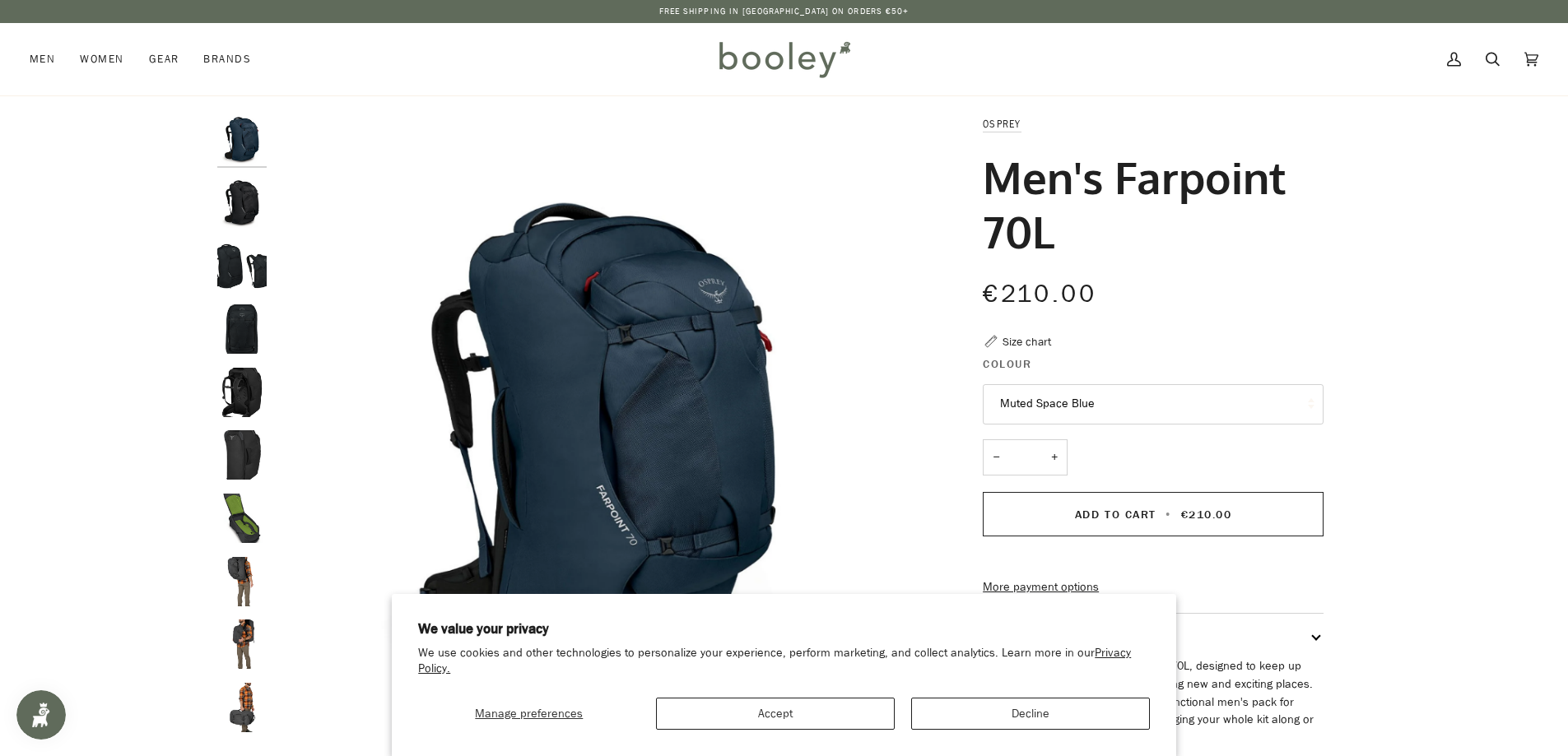
click at [240, 214] on img "Osprey Men's Farpoint 70L Black - Booley Galway" at bounding box center [242, 202] width 49 height 49
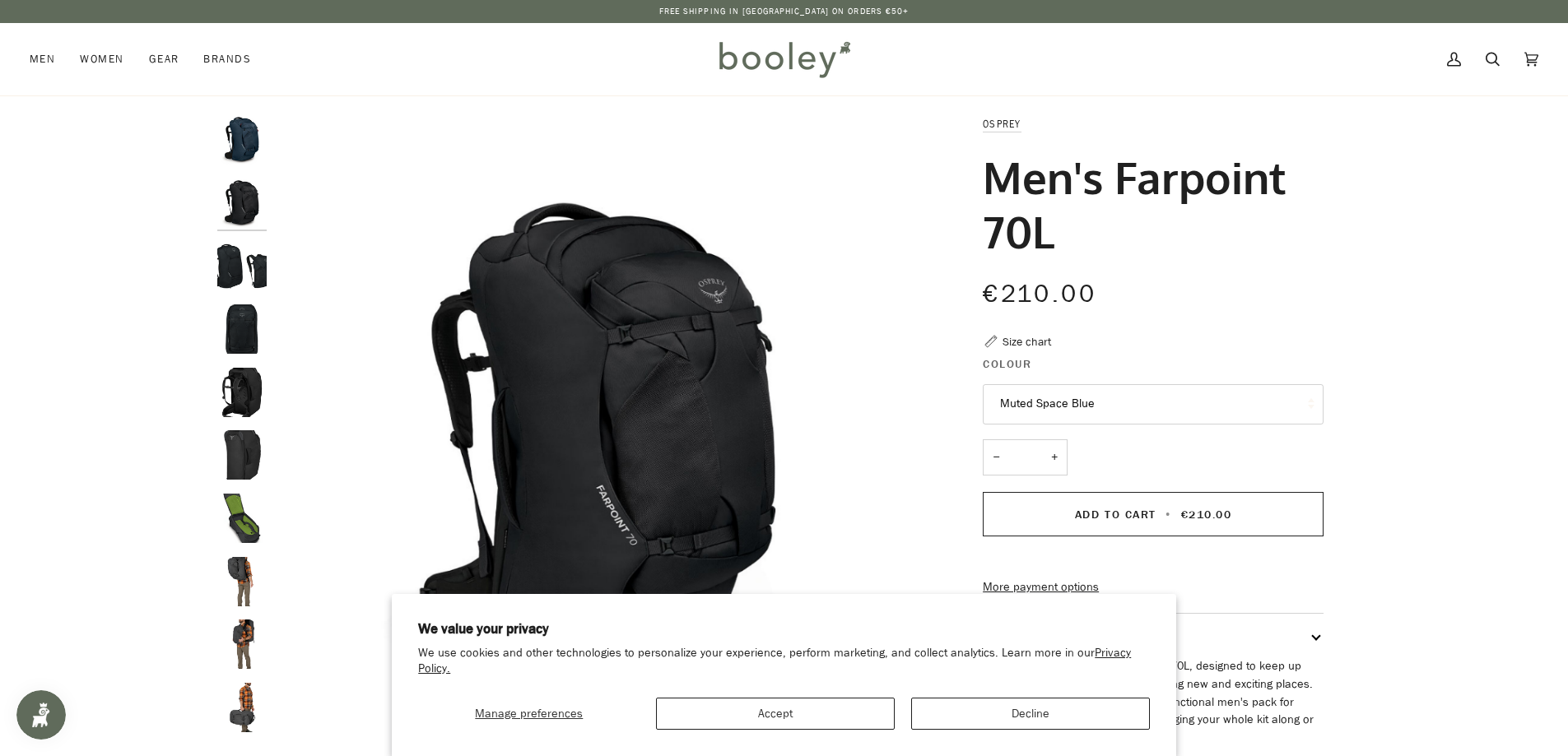
click at [234, 259] on img "Osprey Men's Farpoint 70L Black - Booley Galway" at bounding box center [242, 265] width 49 height 49
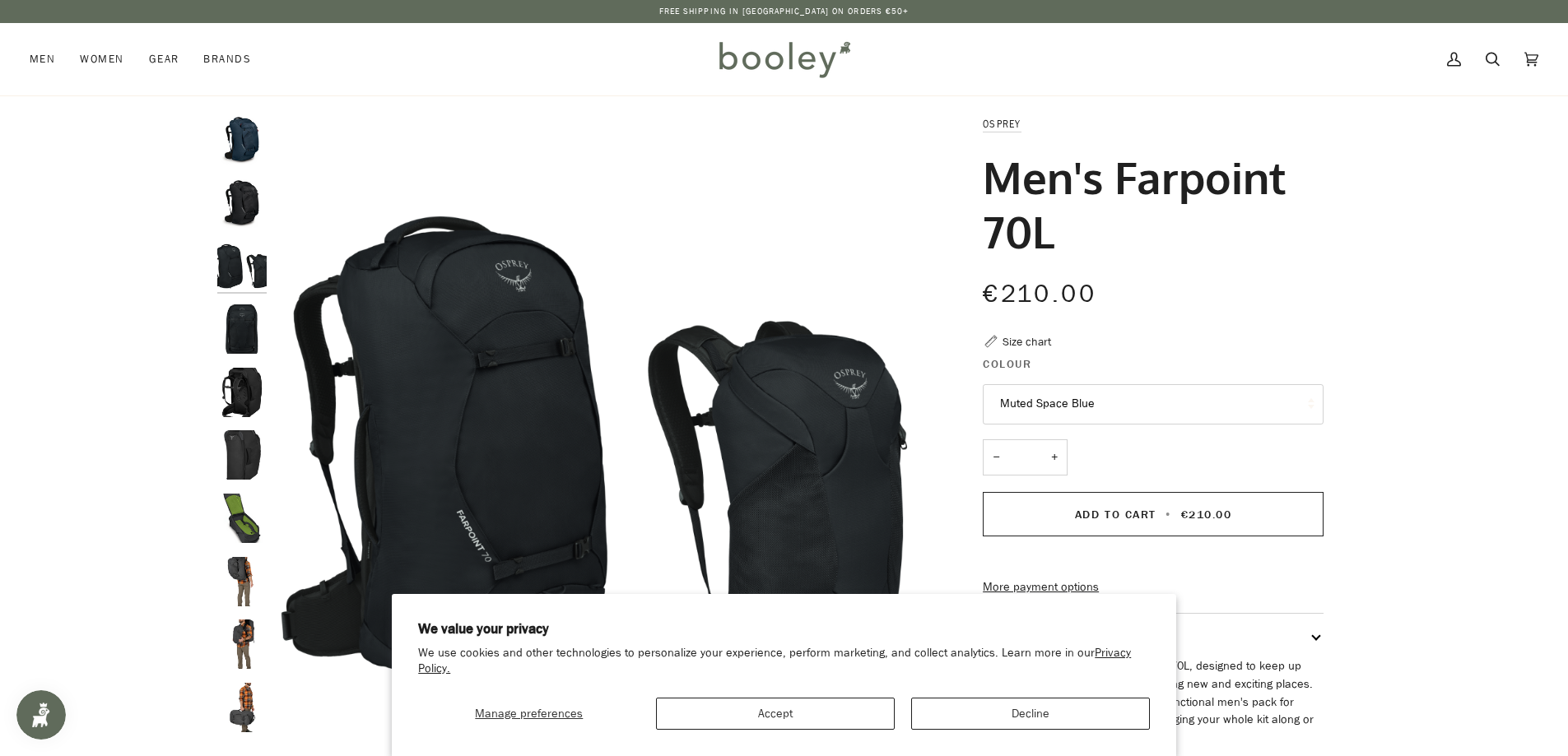
click at [236, 344] on img "Osprey Men's Farpoint 70L Black - Booley Galway" at bounding box center [242, 328] width 49 height 49
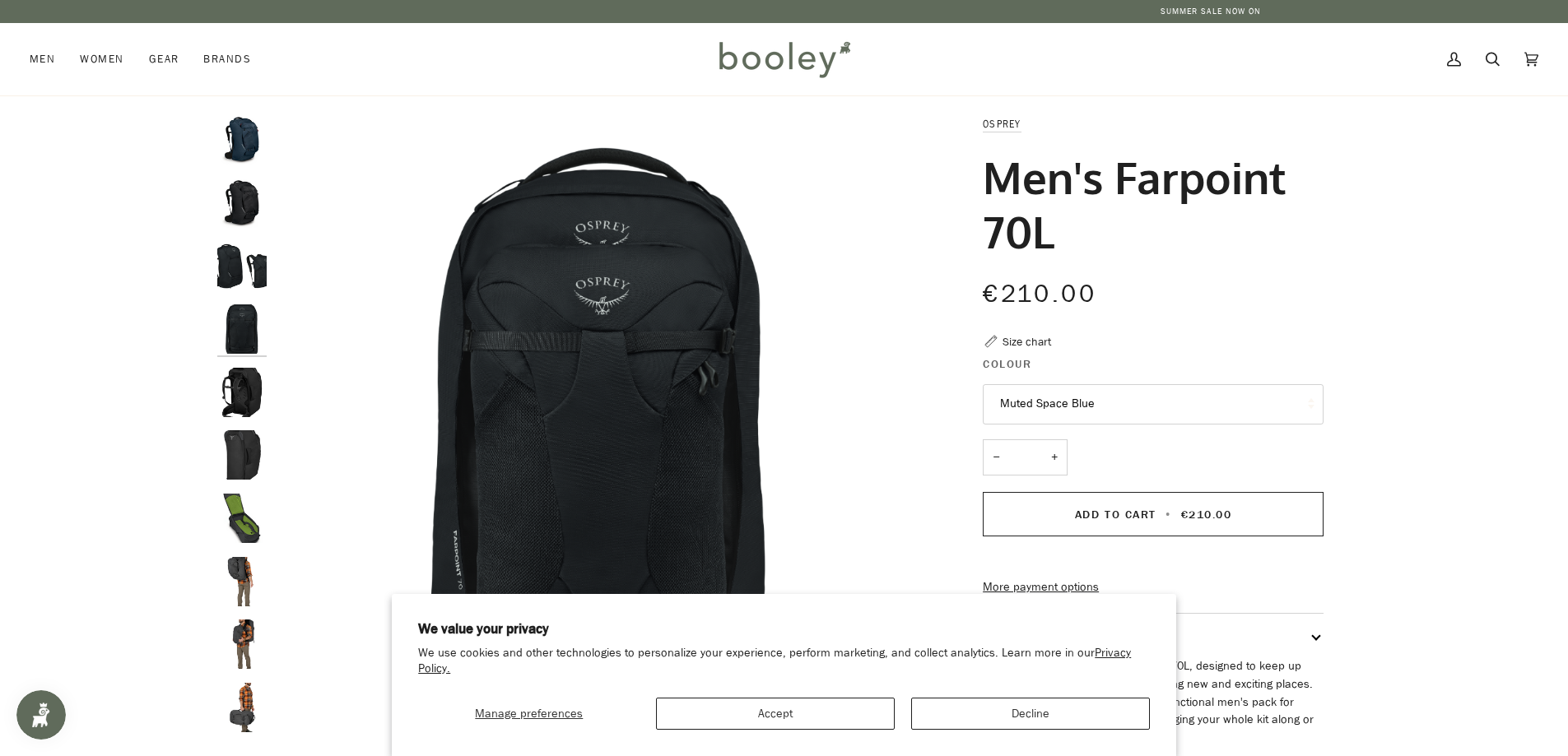
click at [246, 453] on img "Osprey Men's Farpoint 70L Black - Booley Galway" at bounding box center [242, 455] width 49 height 49
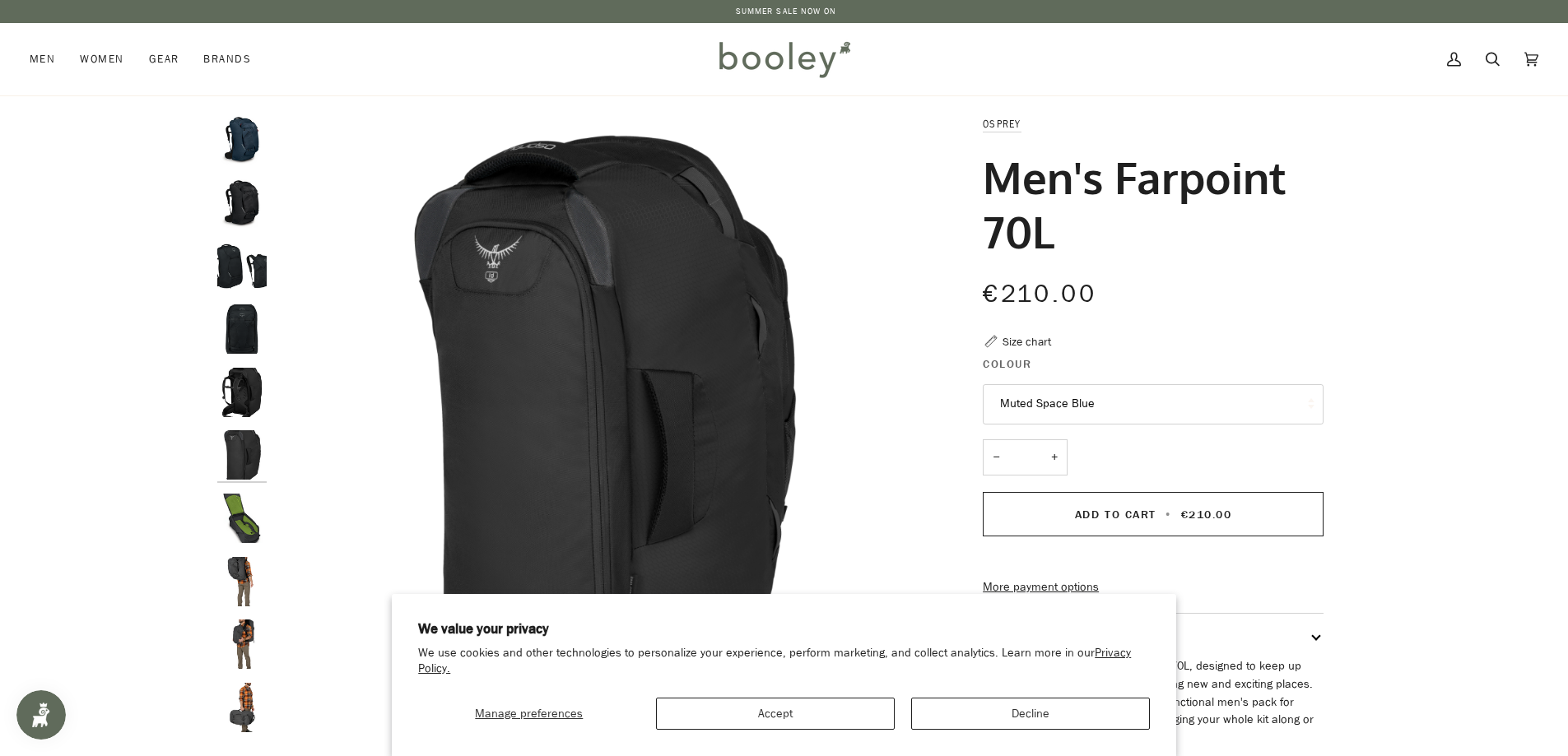
click at [251, 389] on img "Osprey Men's Farpoint 70L Black - Booley Galway" at bounding box center [242, 391] width 49 height 49
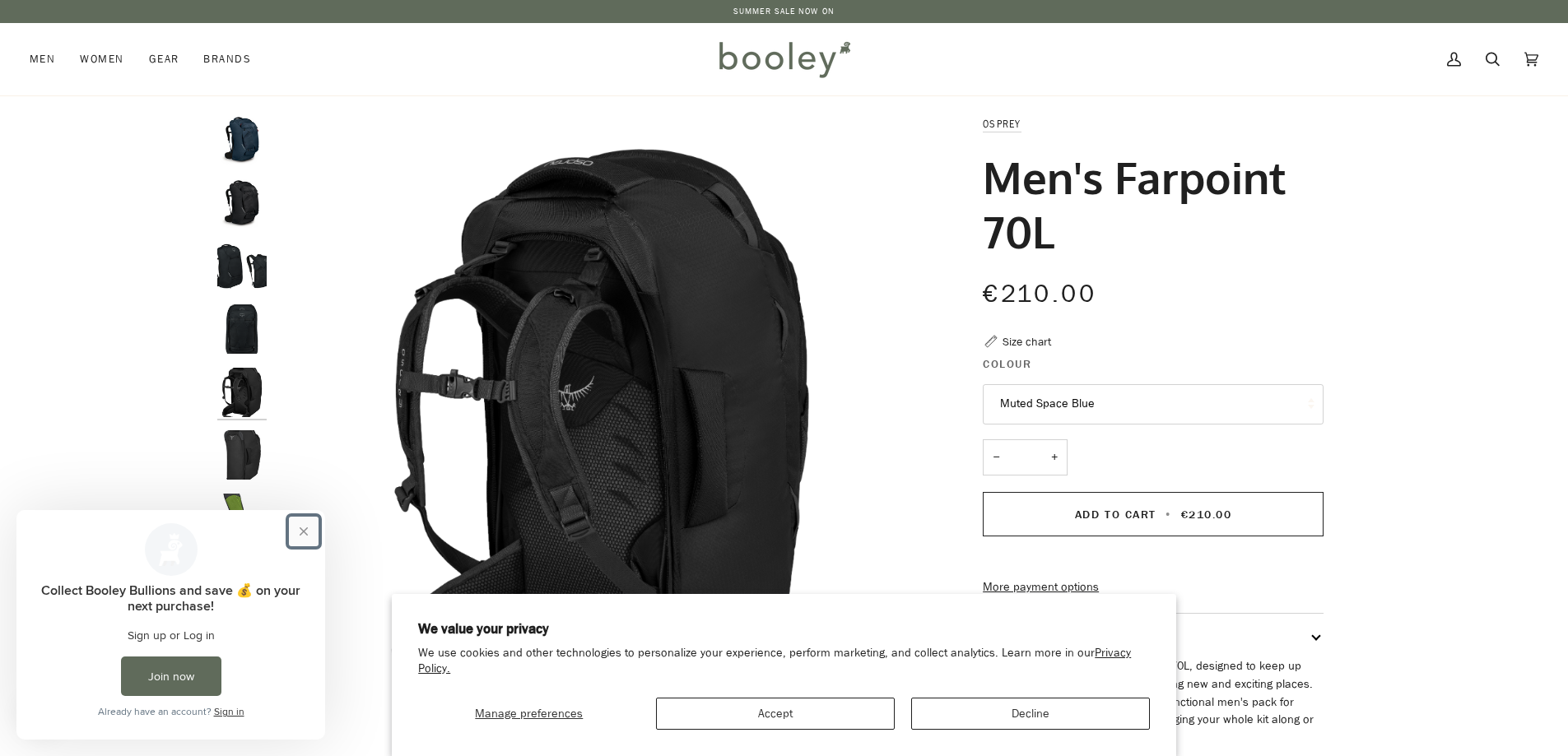
click at [303, 526] on button "Close prompt" at bounding box center [303, 530] width 29 height 29
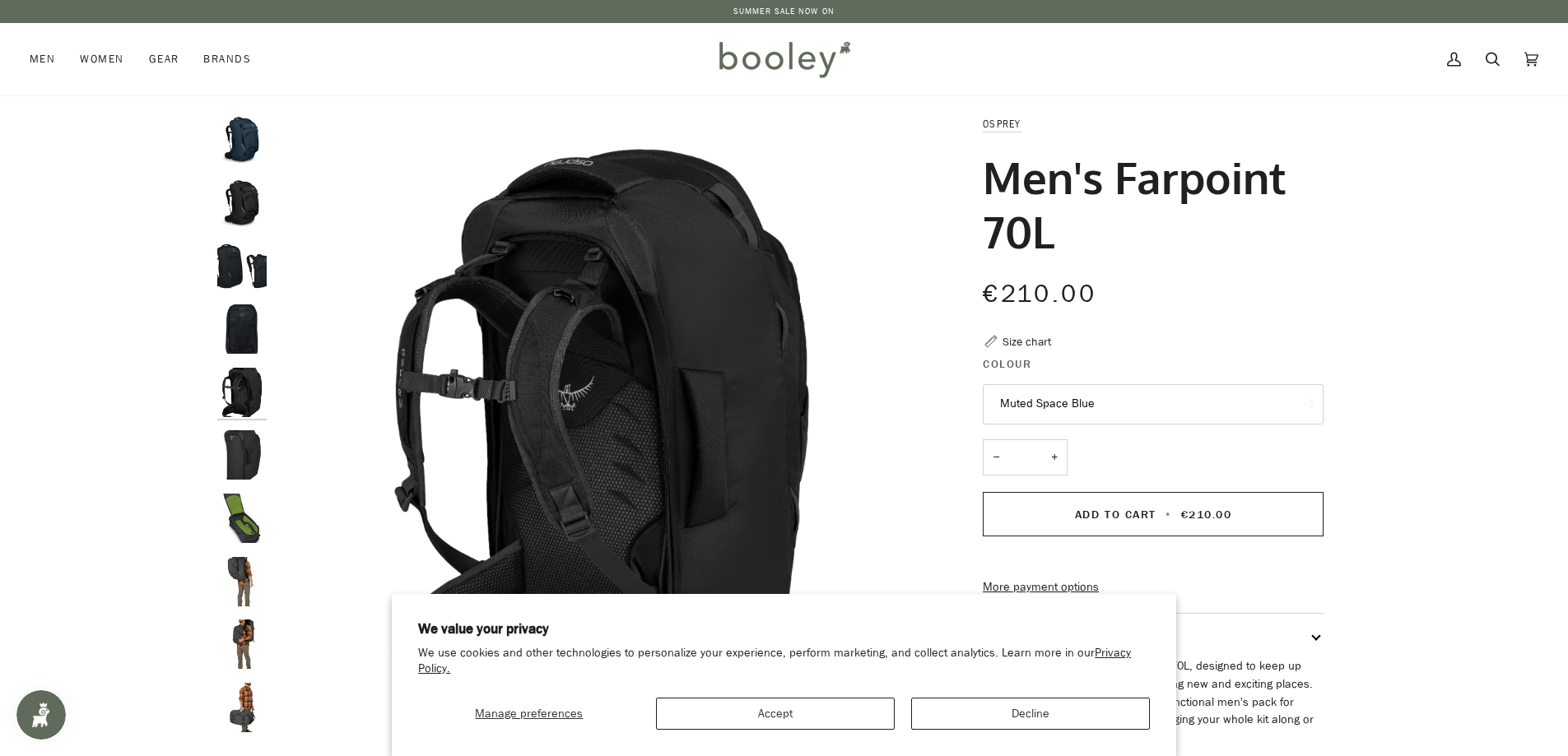
click at [242, 528] on img "Osprey Men's Farpoint 70L Tunnel Vision Grey - Booley Galway" at bounding box center [242, 518] width 49 height 49
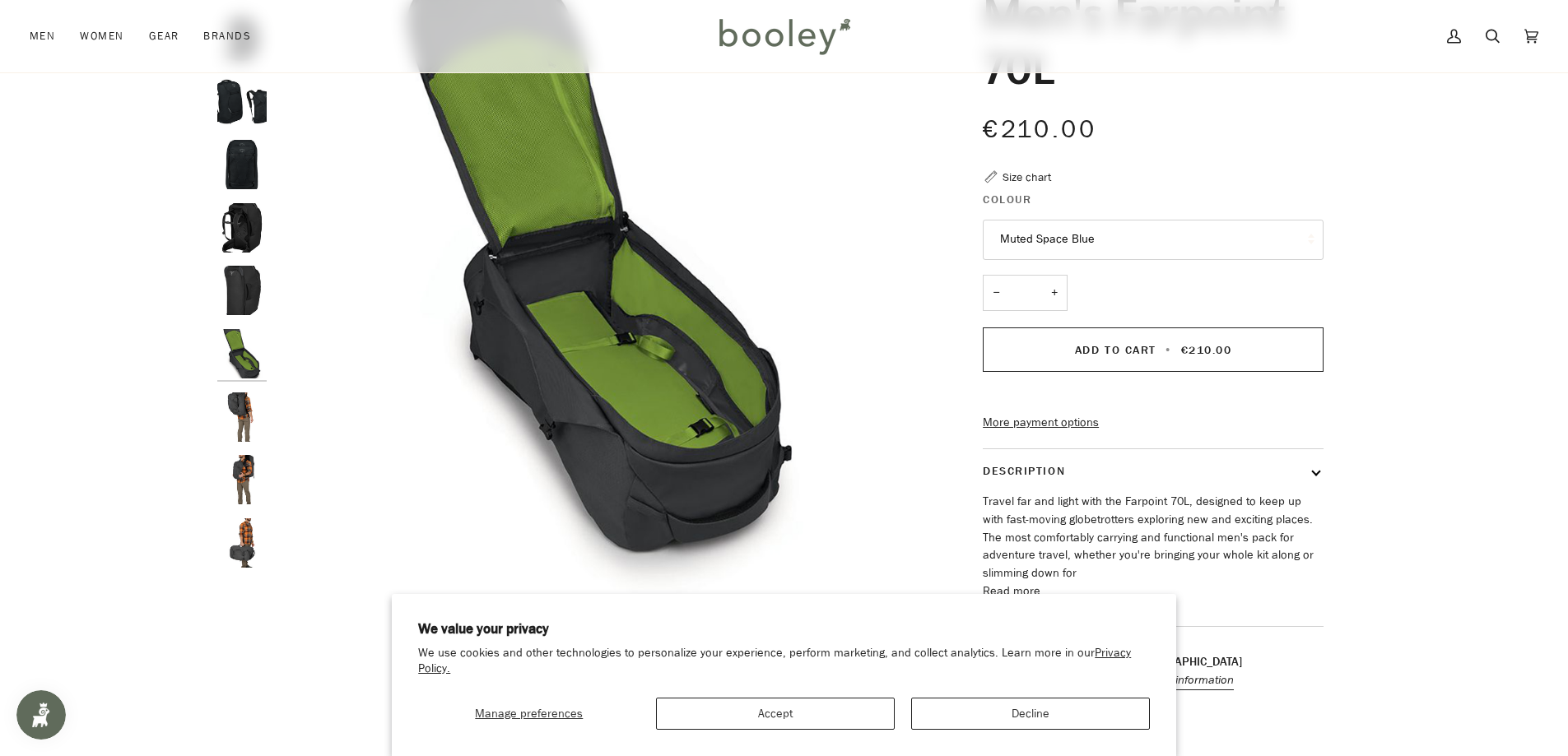
scroll to position [247, 0]
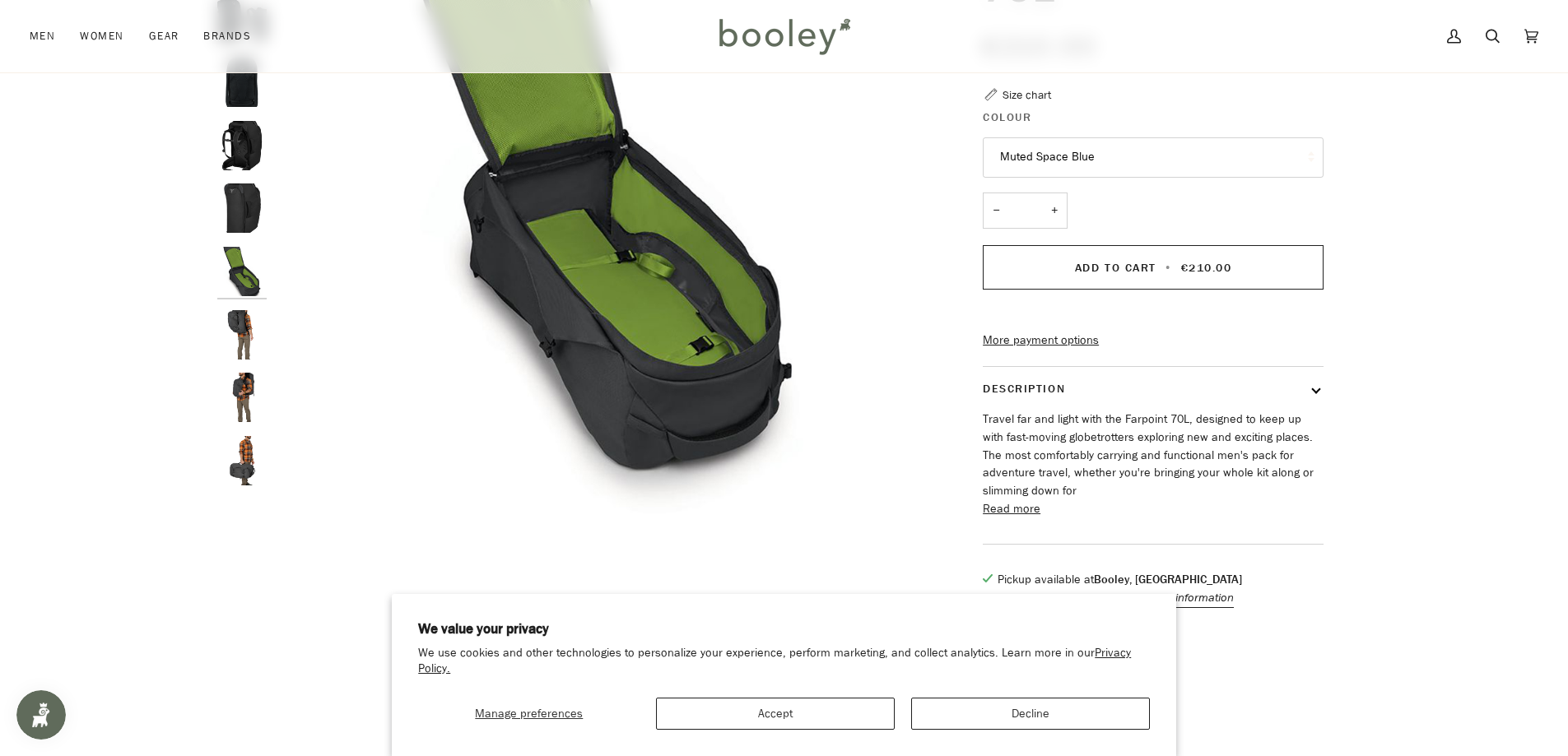
click at [238, 315] on img "Osprey Men's Farpoint 70L Black - Booley Galway" at bounding box center [242, 334] width 49 height 49
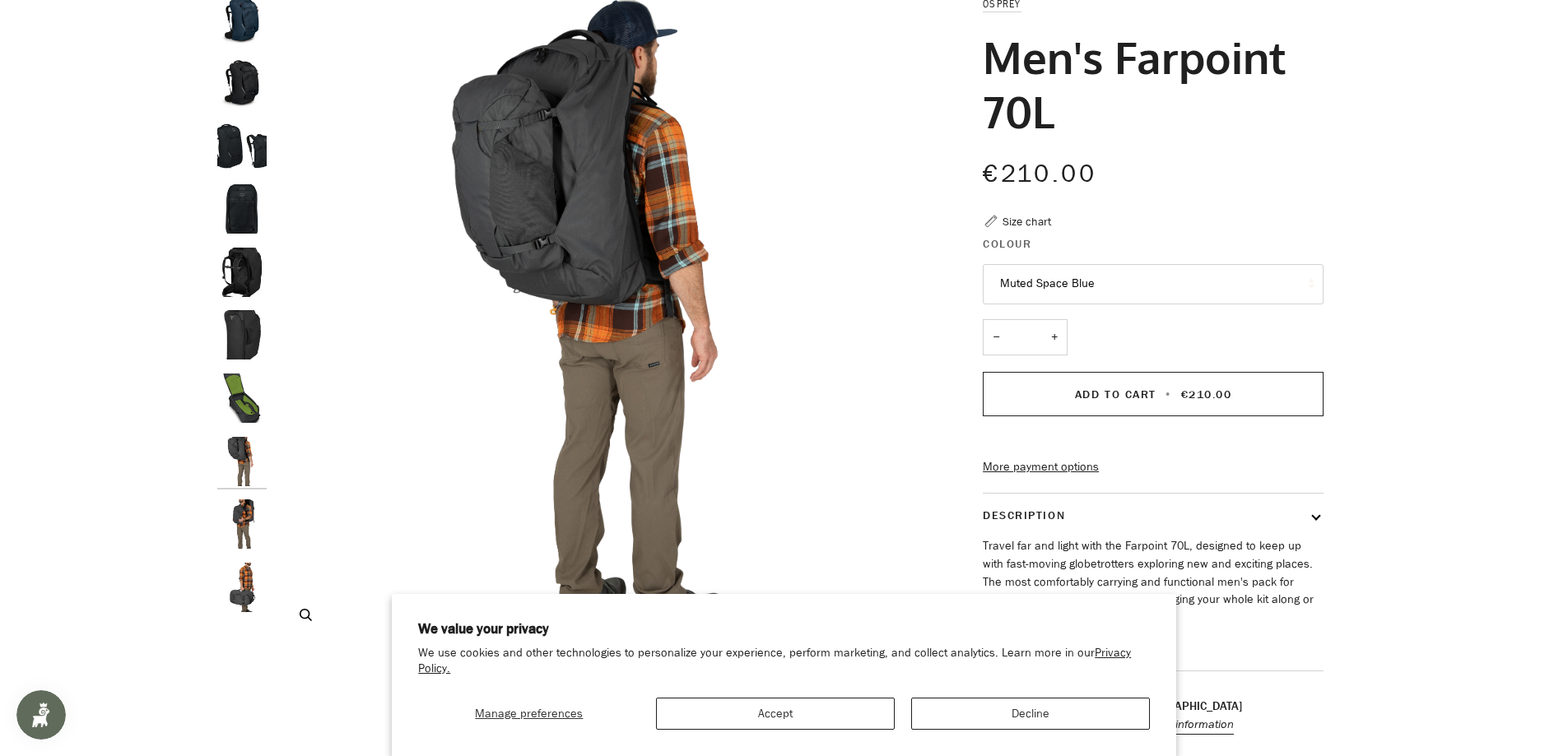
scroll to position [0, 0]
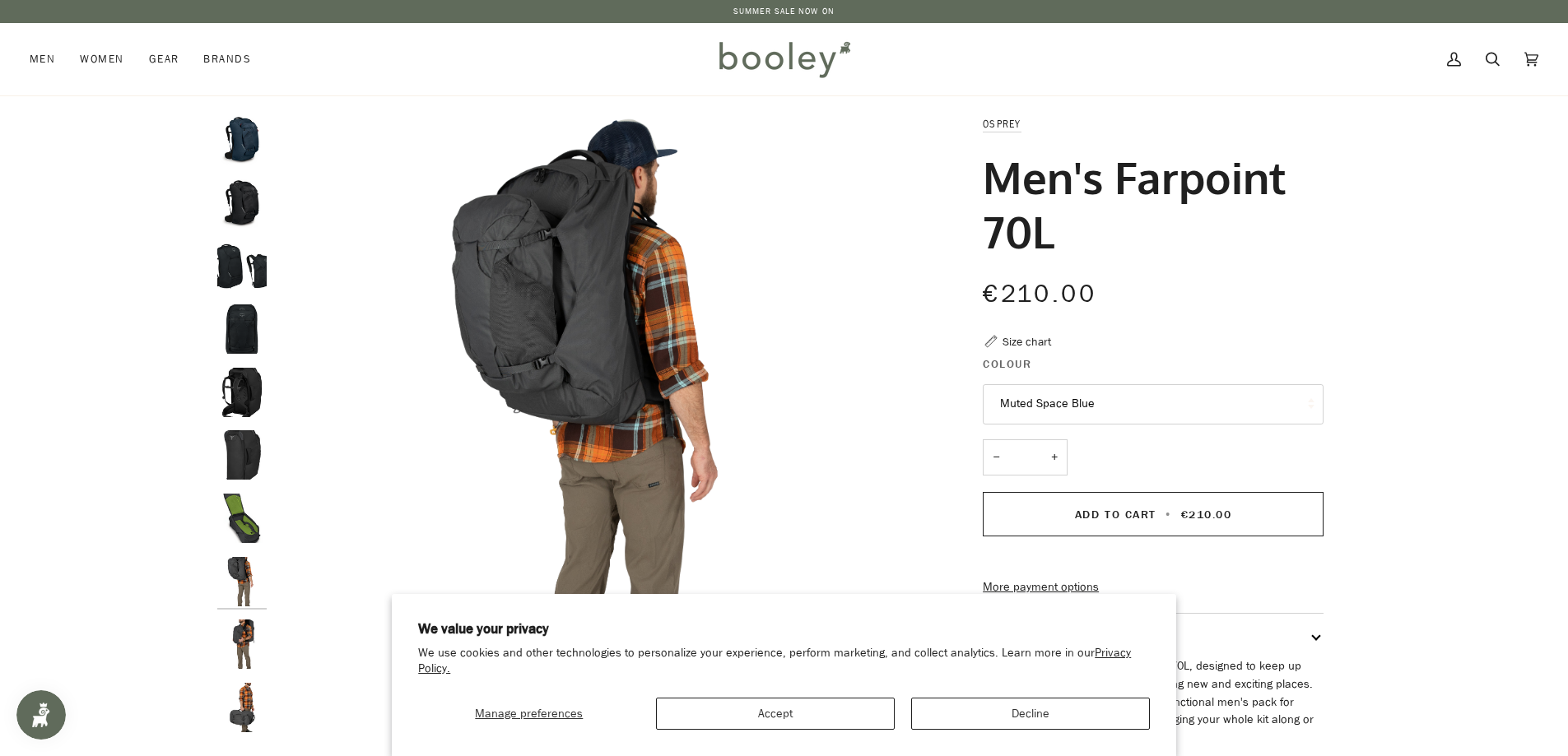
click at [246, 636] on img "Osprey Men's Farpoint 70L Black - Booley Galway" at bounding box center [242, 644] width 49 height 49
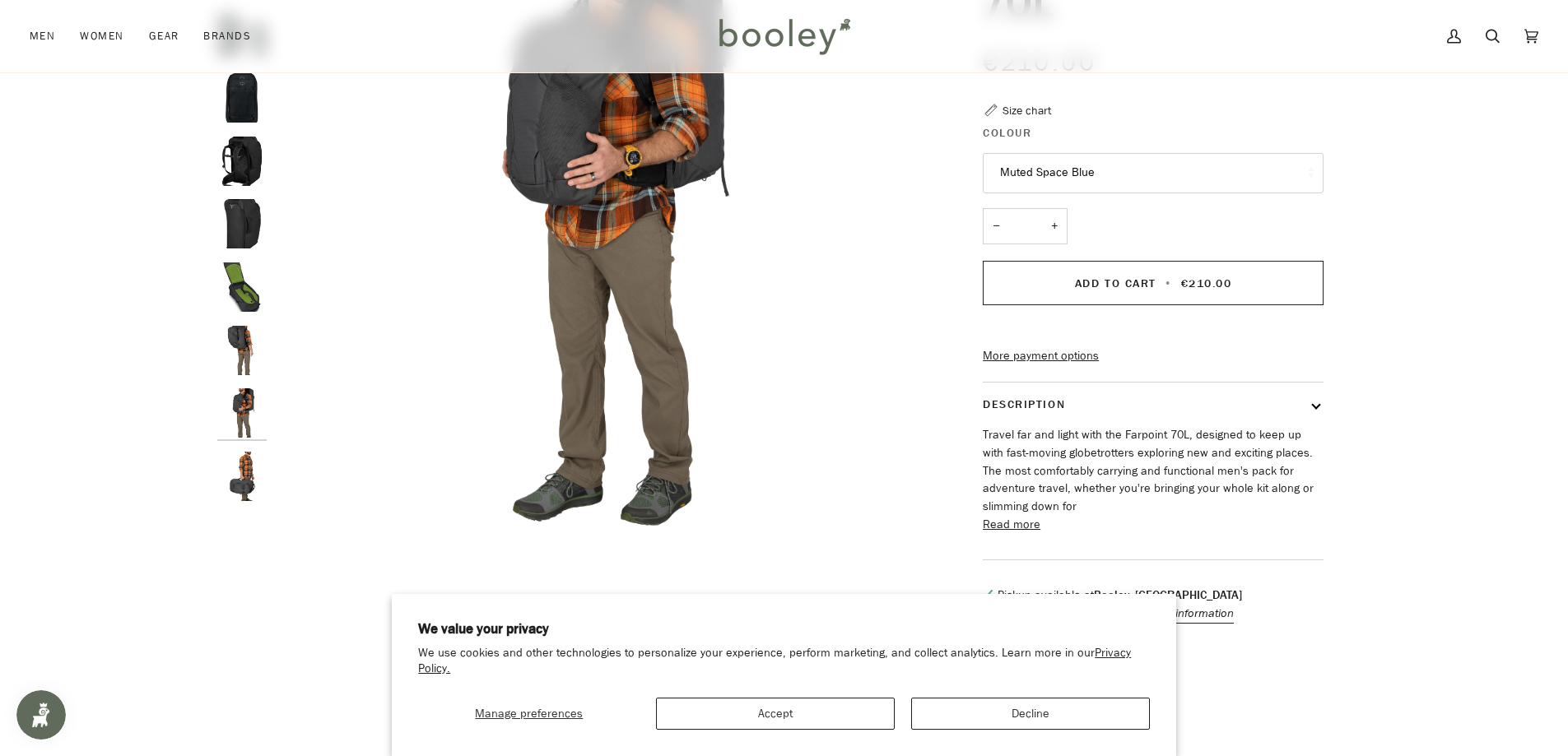
scroll to position [247, 0]
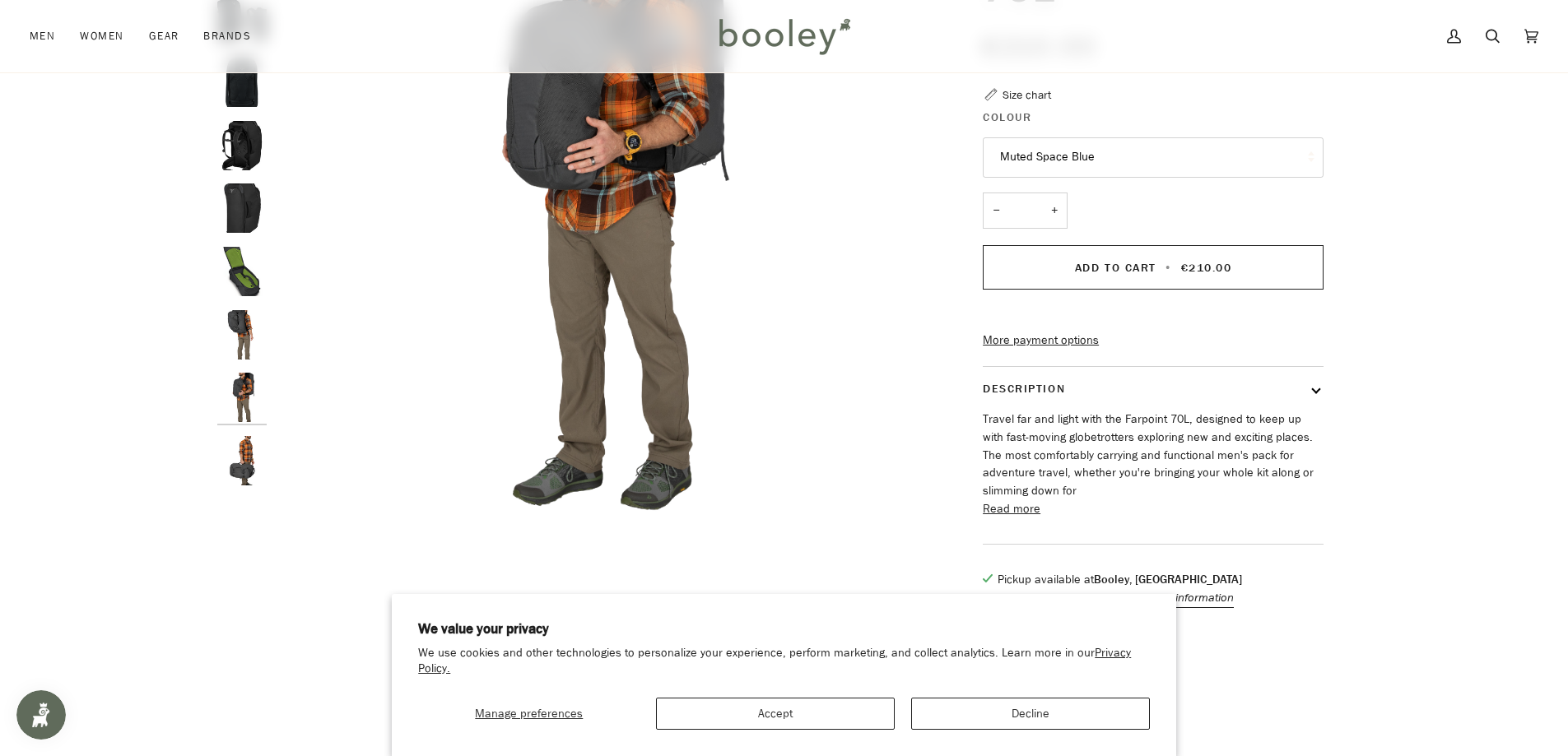
click at [238, 464] on img "Osprey Men's Farpoint 70L Black - Booley Galway" at bounding box center [242, 460] width 49 height 49
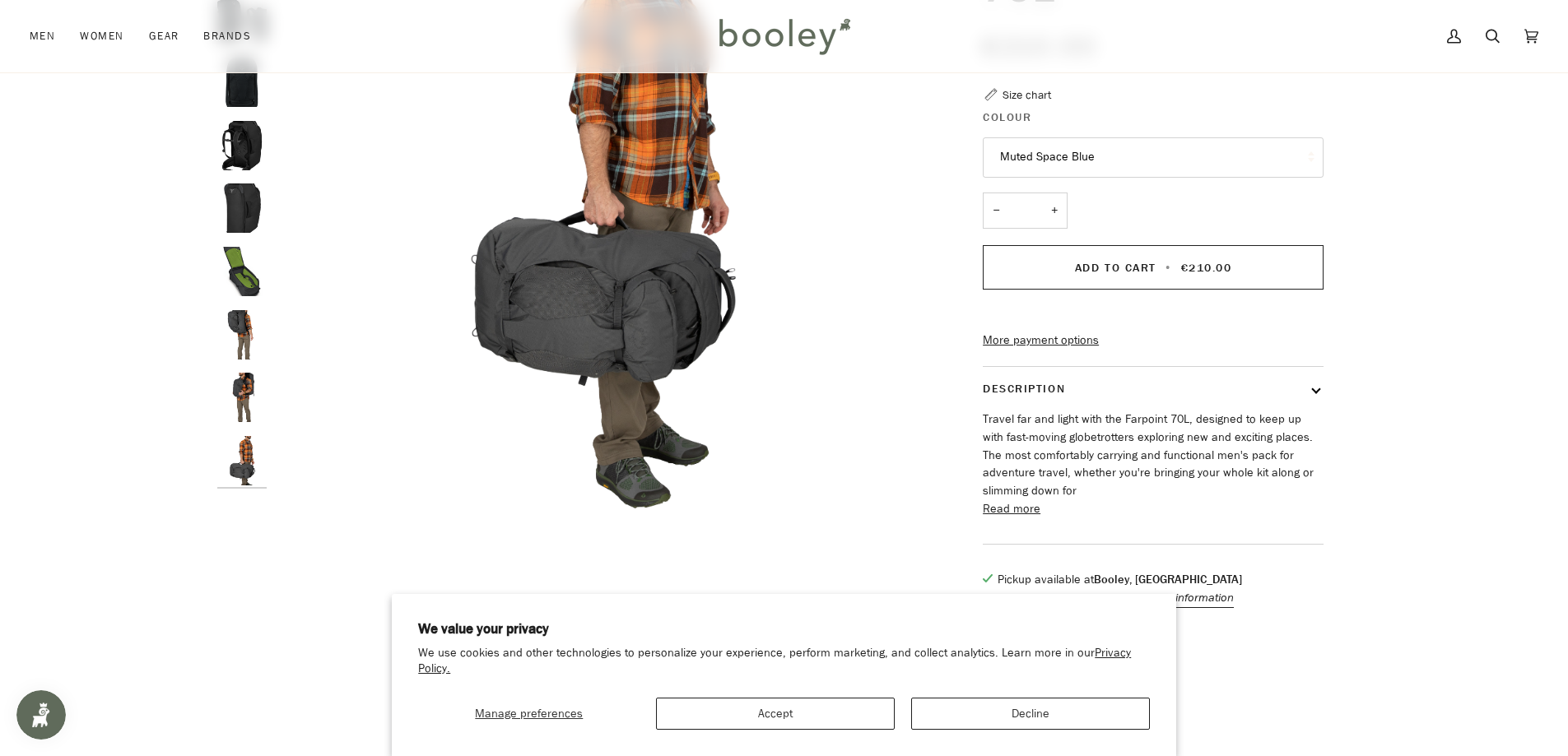
click at [240, 399] on img "Osprey Men's Farpoint 70L Black - Booley Galway" at bounding box center [242, 397] width 49 height 49
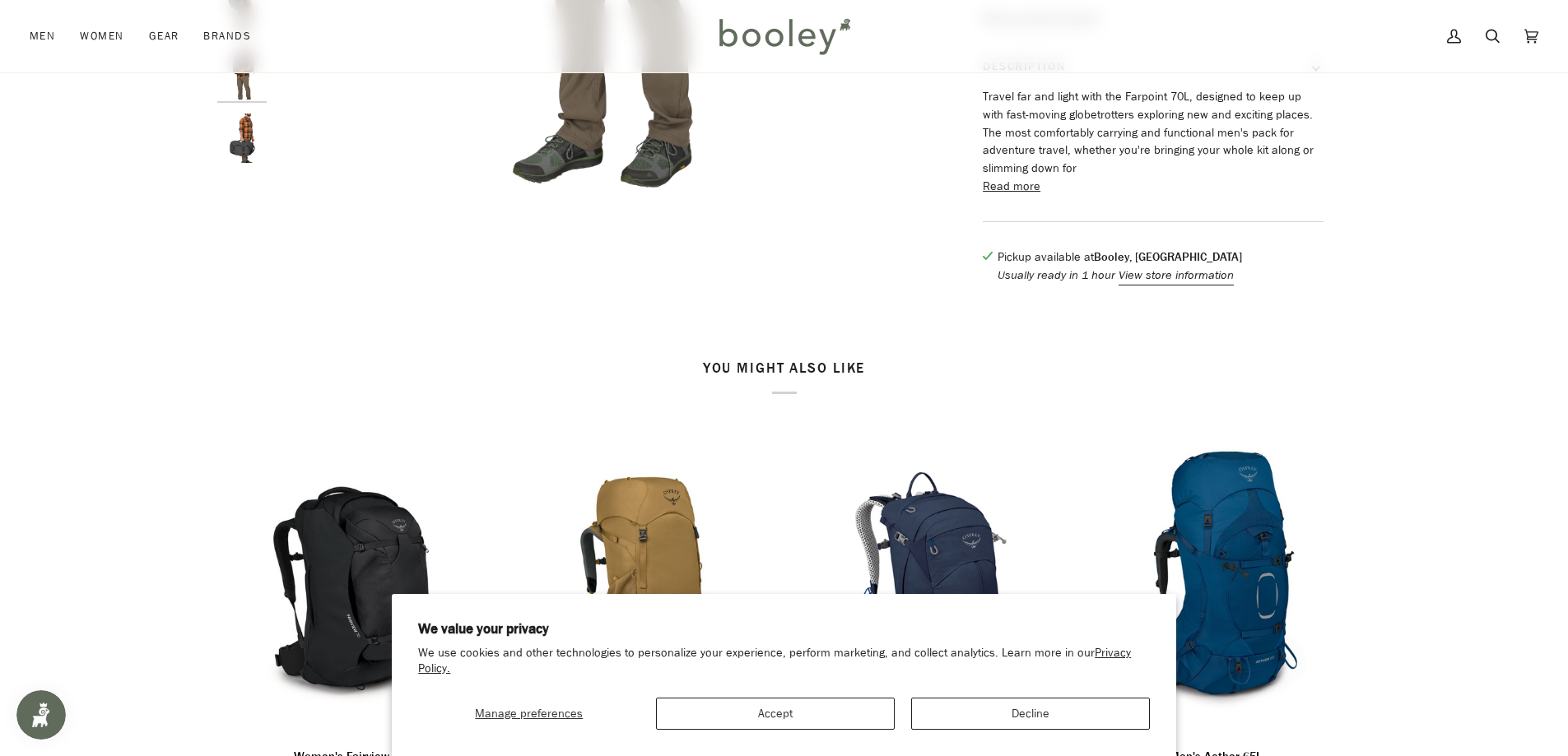
scroll to position [0, 0]
